Goal: Use online tool/utility: Utilize a website feature to perform a specific function

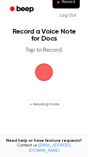
click at [40, 69] on span "button" at bounding box center [44, 72] width 16 height 16
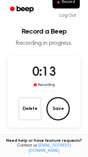
click at [33, 110] on button "Delete" at bounding box center [29, 108] width 23 height 23
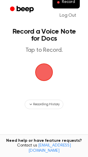
click at [40, 79] on span "button" at bounding box center [44, 72] width 16 height 16
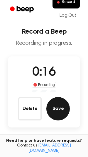
click at [53, 106] on button "Save" at bounding box center [57, 108] width 23 height 23
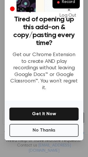
scroll to position [46, 0]
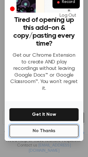
click at [35, 124] on button "No Thanks" at bounding box center [43, 130] width 69 height 13
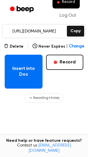
scroll to position [83, 0]
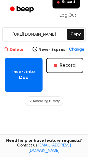
click at [15, 50] on button "Delete" at bounding box center [14, 50] width 20 height 6
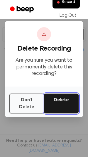
click at [50, 104] on button "Delete" at bounding box center [61, 103] width 34 height 20
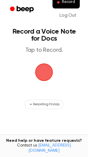
click at [46, 72] on span "button" at bounding box center [44, 72] width 16 height 16
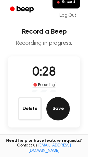
click at [61, 106] on button "Save" at bounding box center [57, 108] width 23 height 23
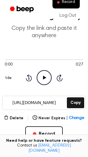
scroll to position [18, 0]
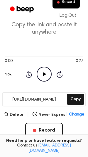
click at [65, 104] on input "https://beep.audio/EuRHY4E" at bounding box center [34, 99] width 63 height 13
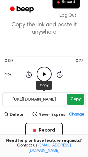
click at [71, 104] on button "Copy" at bounding box center [75, 99] width 17 height 11
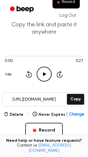
scroll to position [0, 0]
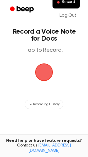
click at [41, 68] on span "button" at bounding box center [43, 72] width 21 height 21
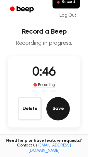
click at [63, 108] on button "Save" at bounding box center [57, 108] width 23 height 23
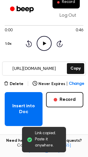
scroll to position [59, 0]
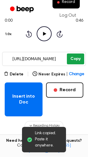
click at [77, 58] on button "Copy" at bounding box center [75, 58] width 17 height 11
